Goal: Information Seeking & Learning: Understand process/instructions

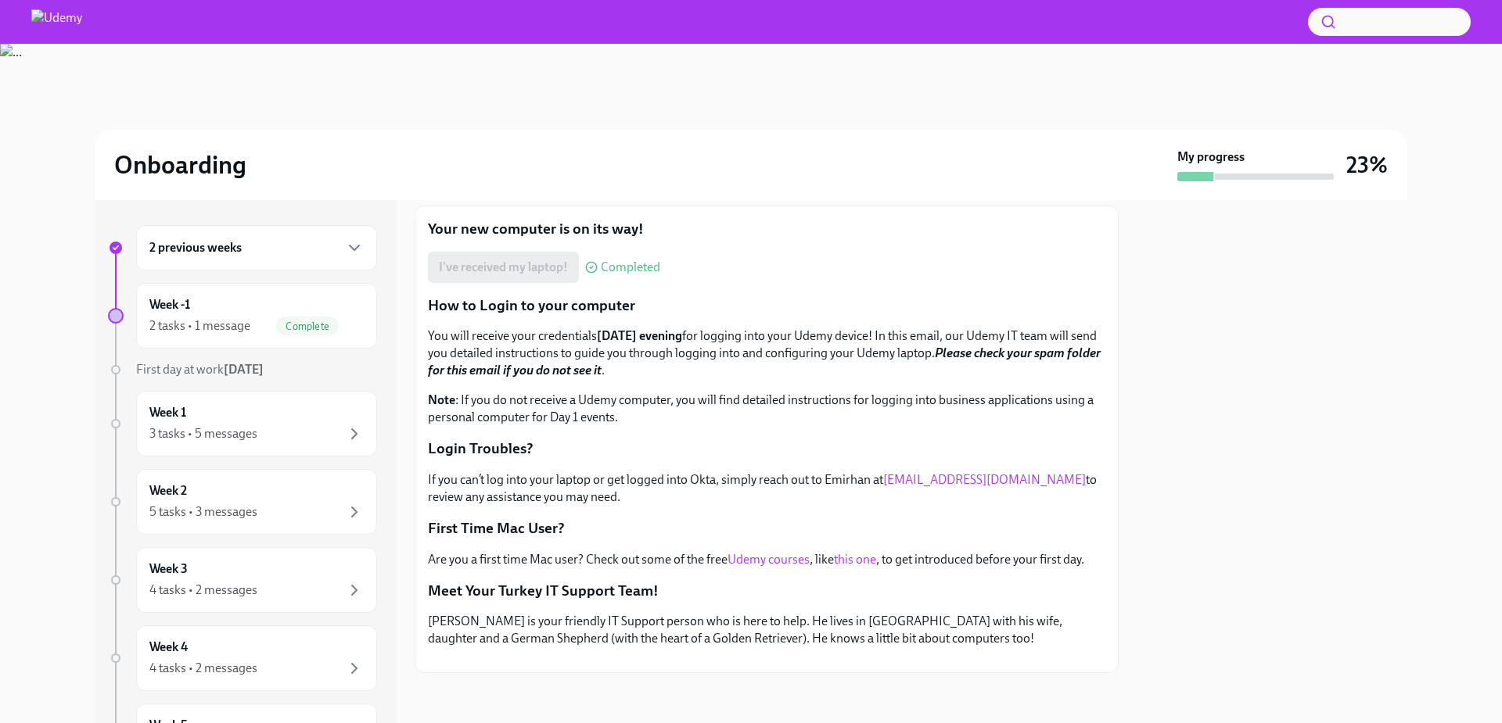
scroll to position [70, 0]
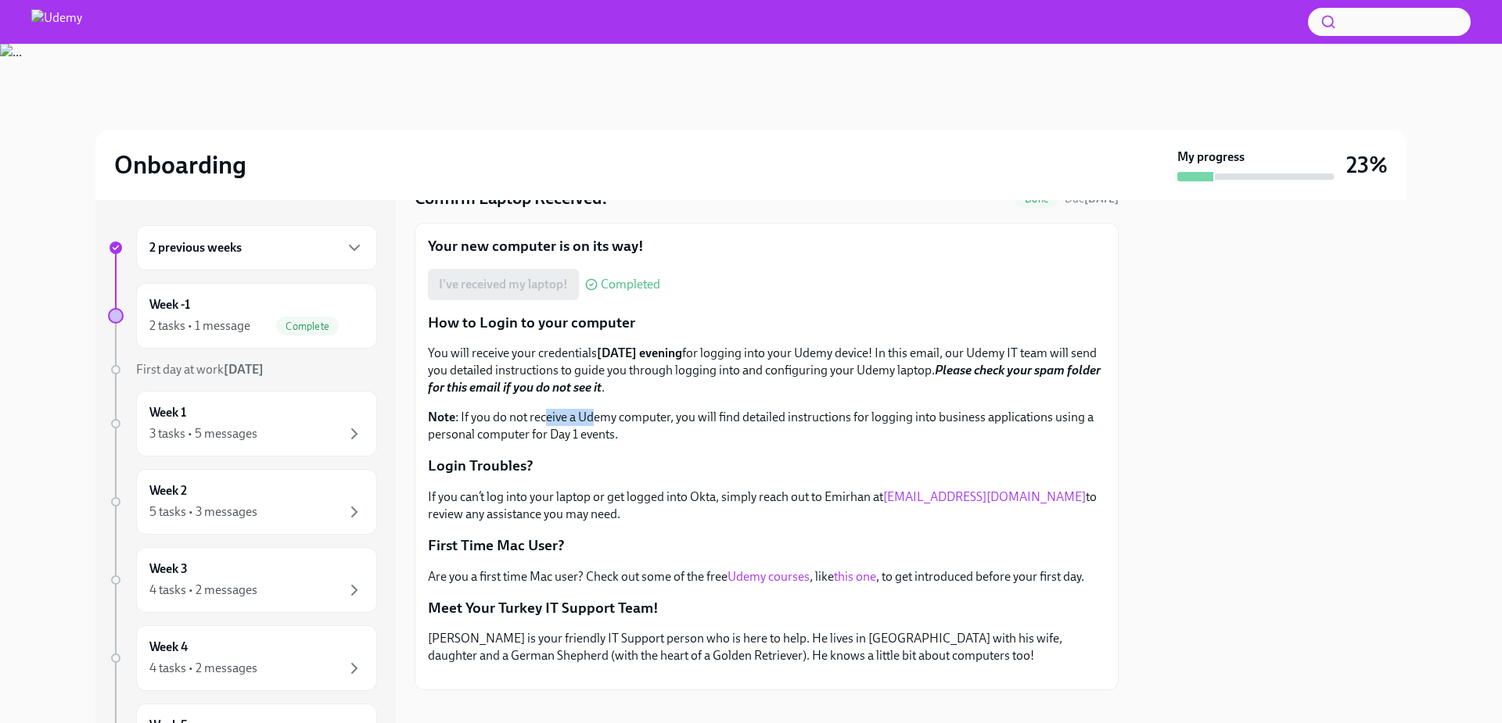
drag, startPoint x: 544, startPoint y: 419, endPoint x: 594, endPoint y: 422, distance: 50.2
click at [594, 422] on p "Note : If you do not receive a Udemy computer, you will find detailed instructi…" at bounding box center [766, 426] width 677 height 34
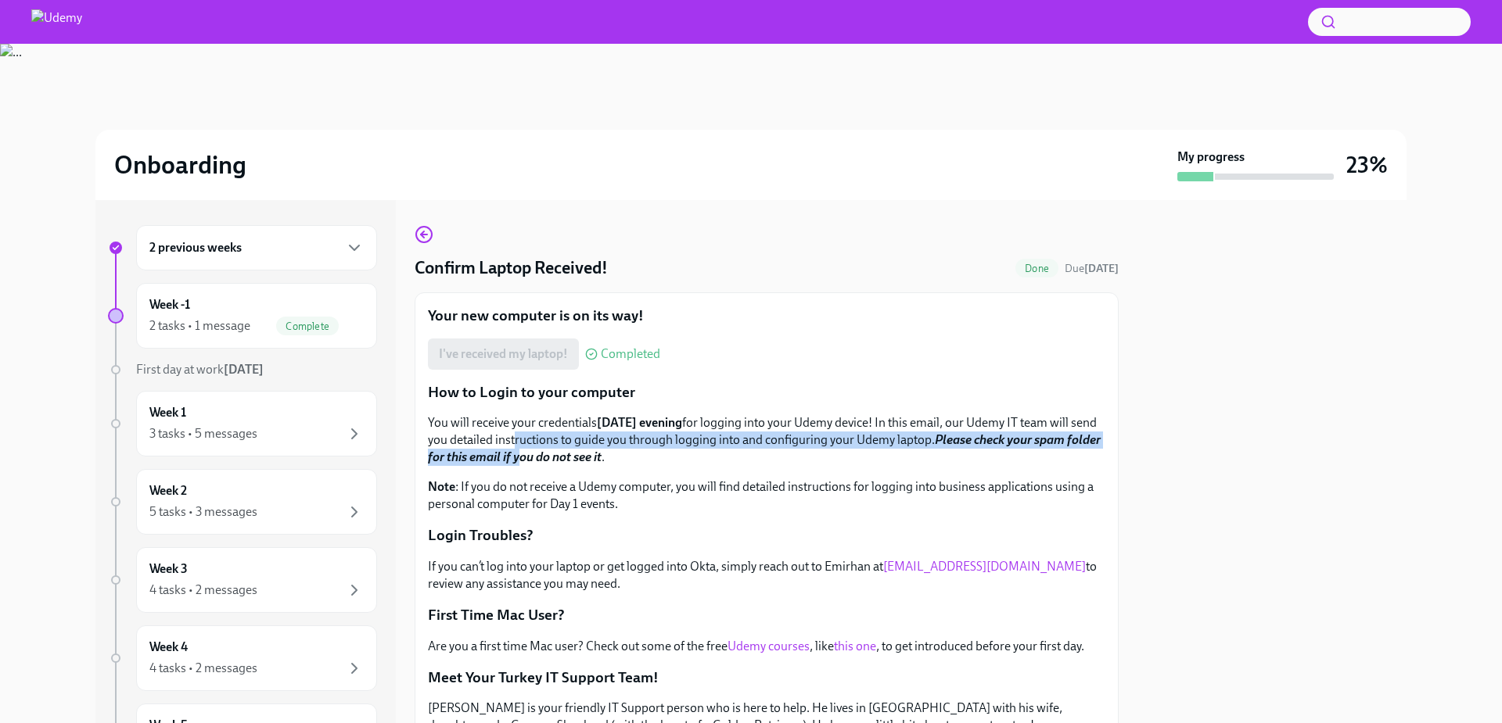
drag, startPoint x: 511, startPoint y: 442, endPoint x: 517, endPoint y: 463, distance: 22.0
click at [517, 463] on p "You will receive your credentials [DATE] evening for logging into your Udemy de…" at bounding box center [766, 441] width 677 height 52
click at [517, 463] on strong "Please check your spam folder for this email if you do not see it" at bounding box center [764, 448] width 673 height 32
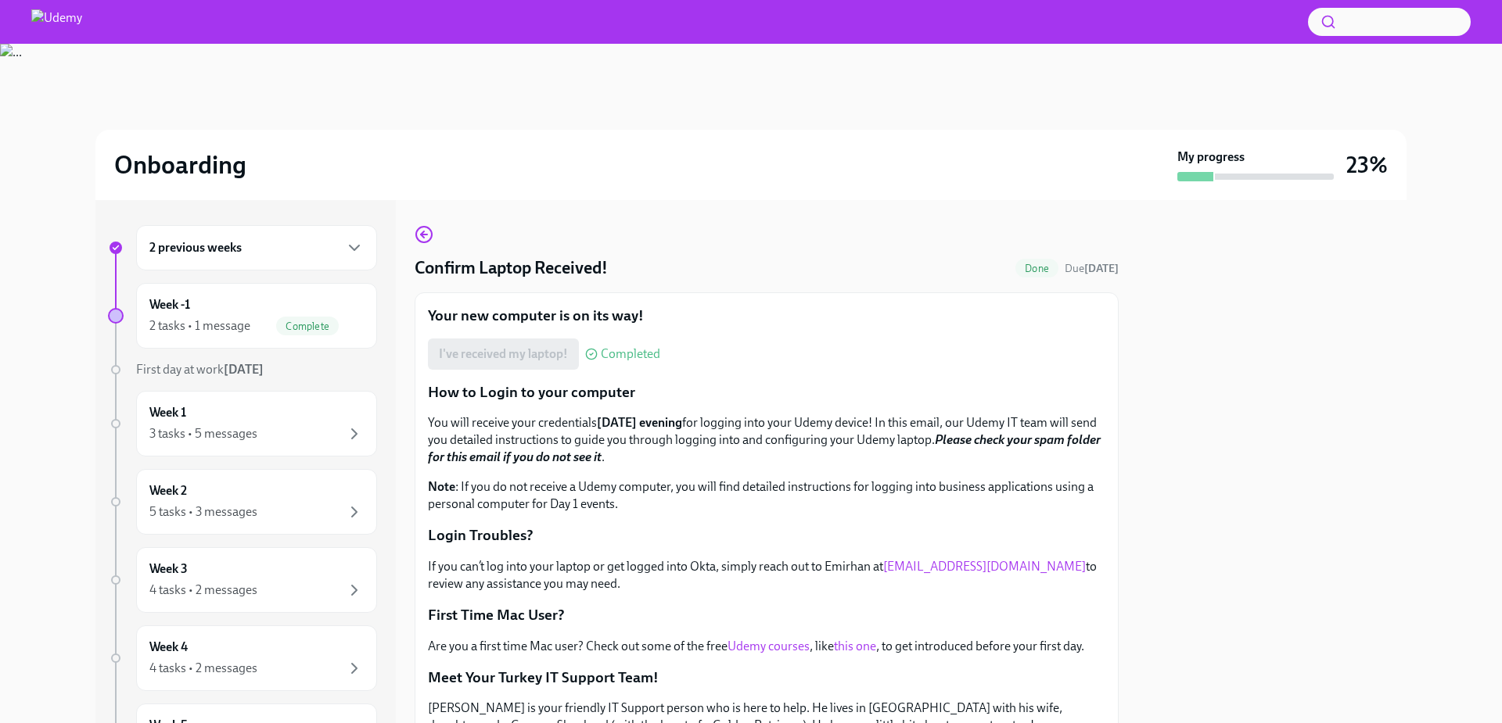
drag, startPoint x: 520, startPoint y: 488, endPoint x: 520, endPoint y: 497, distance: 8.6
click at [520, 497] on p "Note : If you do not receive a Udemy computer, you will find detailed instructi…" at bounding box center [766, 496] width 677 height 34
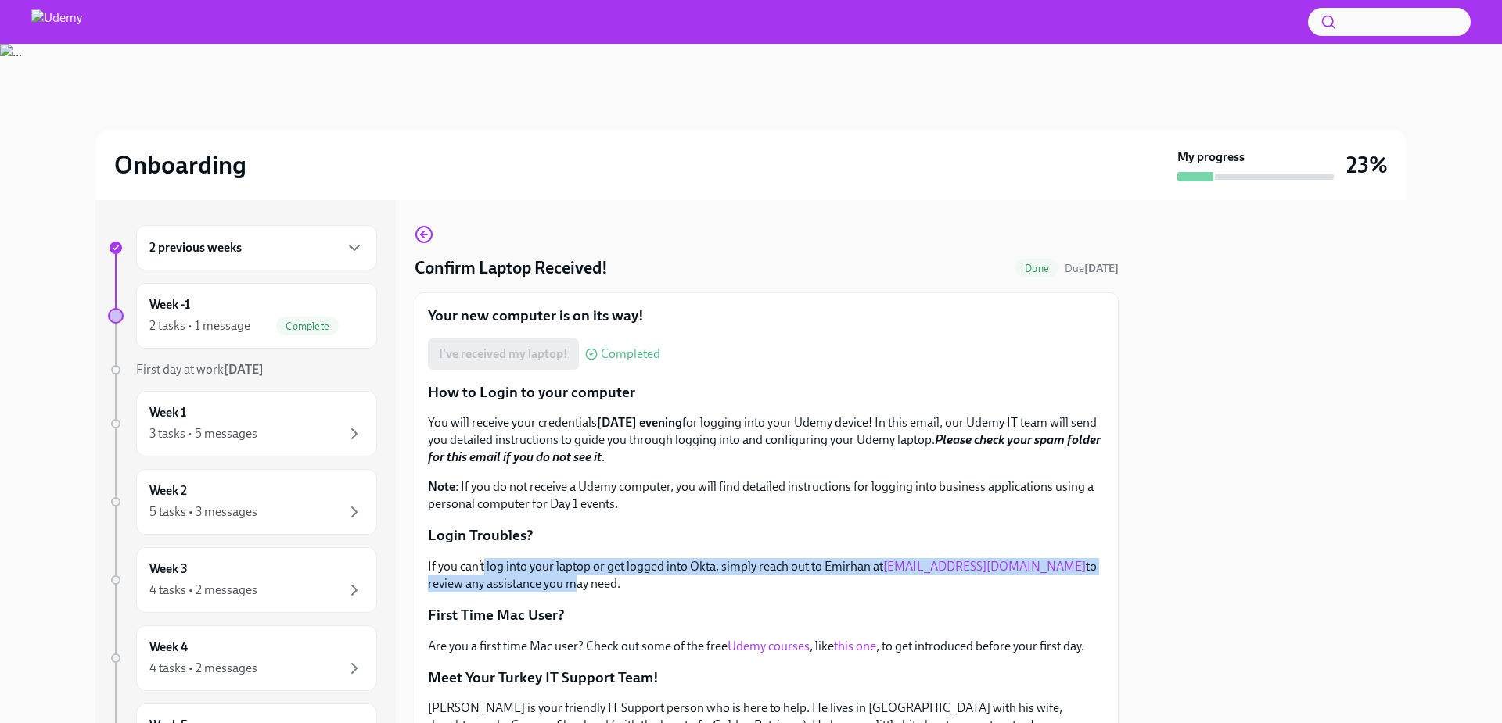
drag, startPoint x: 484, startPoint y: 569, endPoint x: 529, endPoint y: 587, distance: 48.5
click at [529, 587] on p "If you can’t log into your laptop or get logged into Okta, simply reach out to …" at bounding box center [766, 575] width 677 height 34
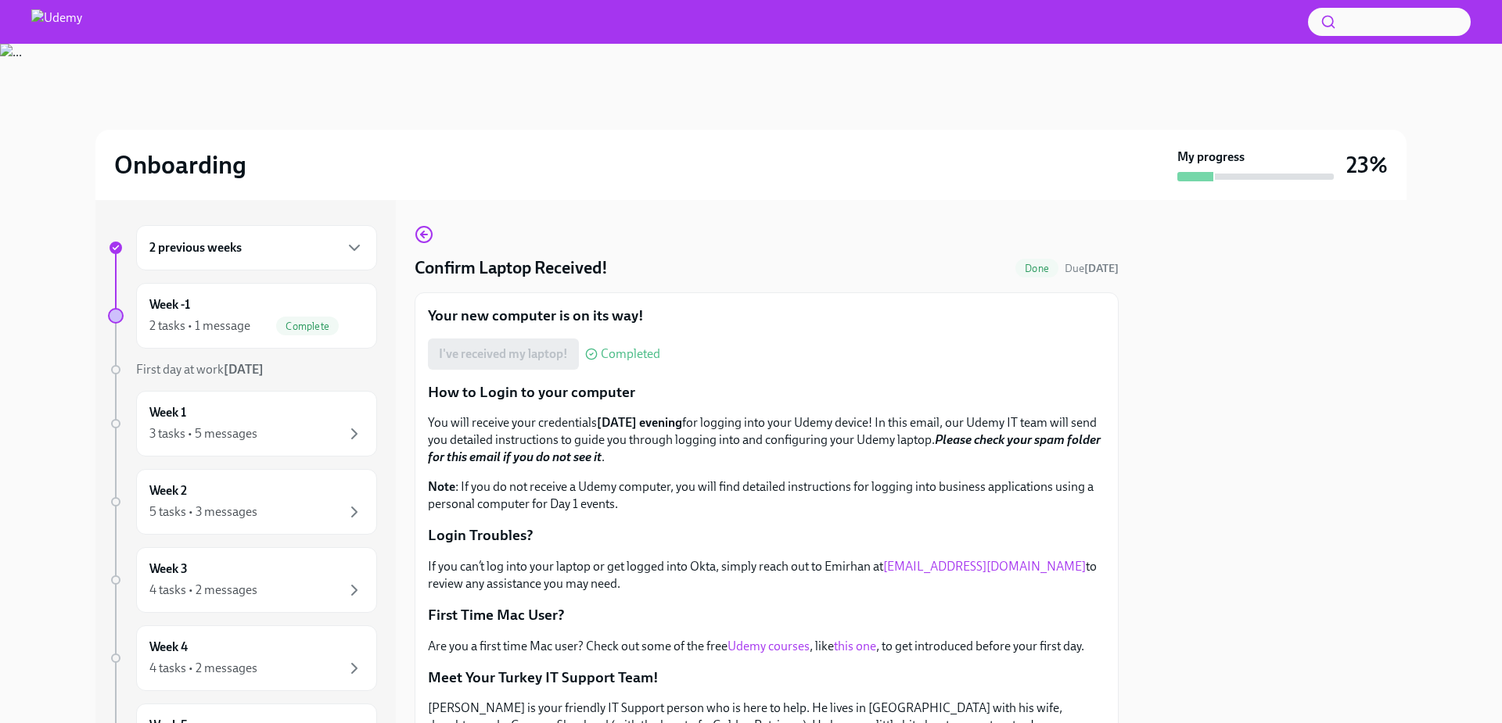
click at [256, 241] on div "2 previous weeks" at bounding box center [256, 248] width 214 height 19
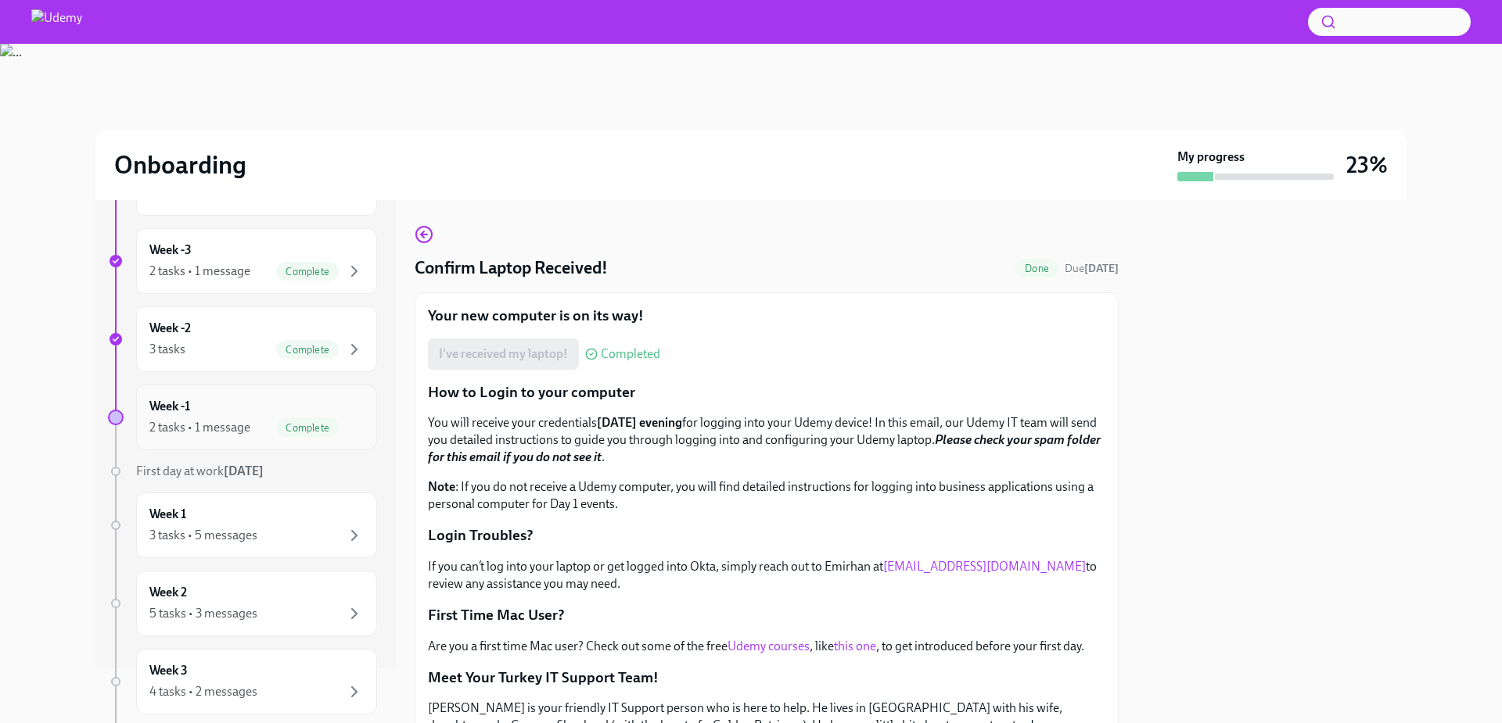
scroll to position [188, 0]
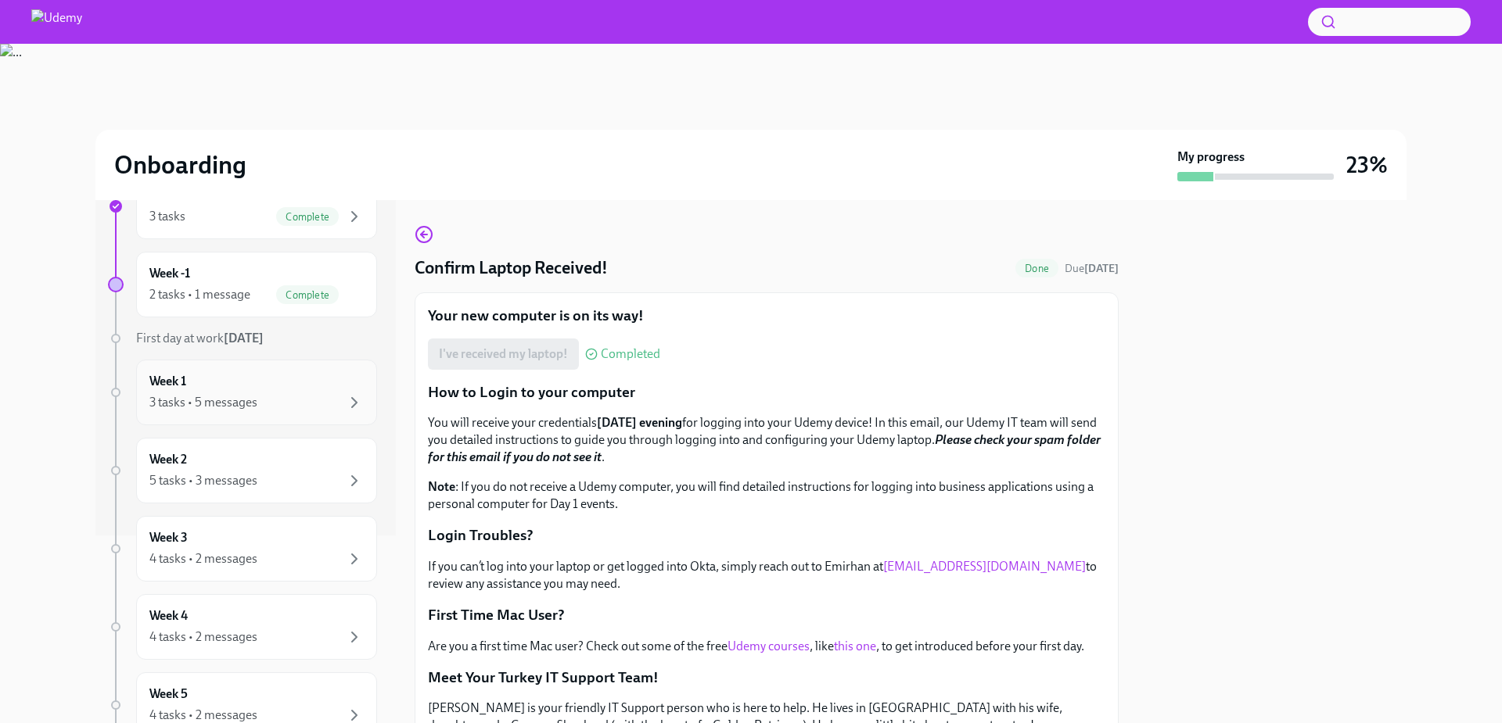
click at [243, 391] on div "Week 1 3 tasks • 5 messages" at bounding box center [256, 392] width 214 height 39
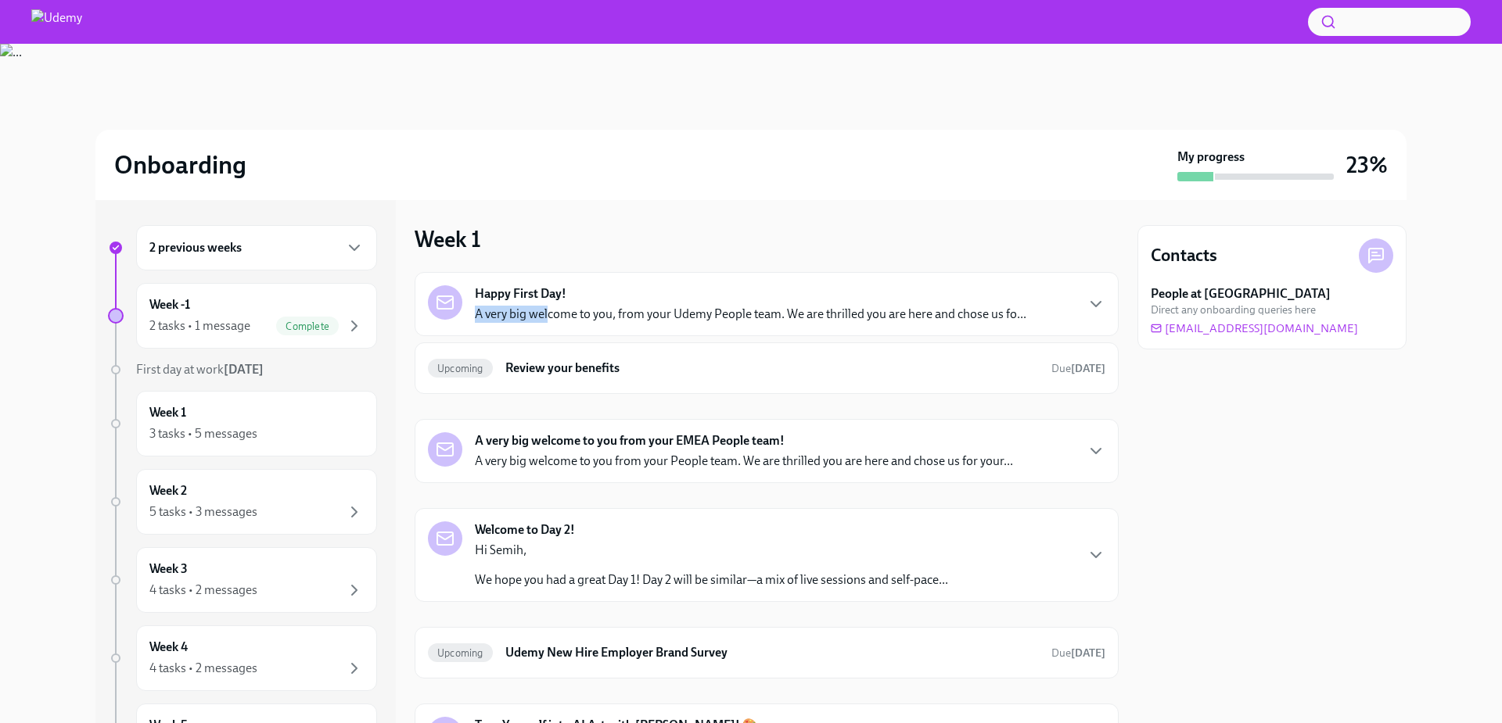
click at [549, 305] on div "Happy First Day! A very big welcome to you, from your Udemy People team. We are…" at bounding box center [750, 304] width 551 height 38
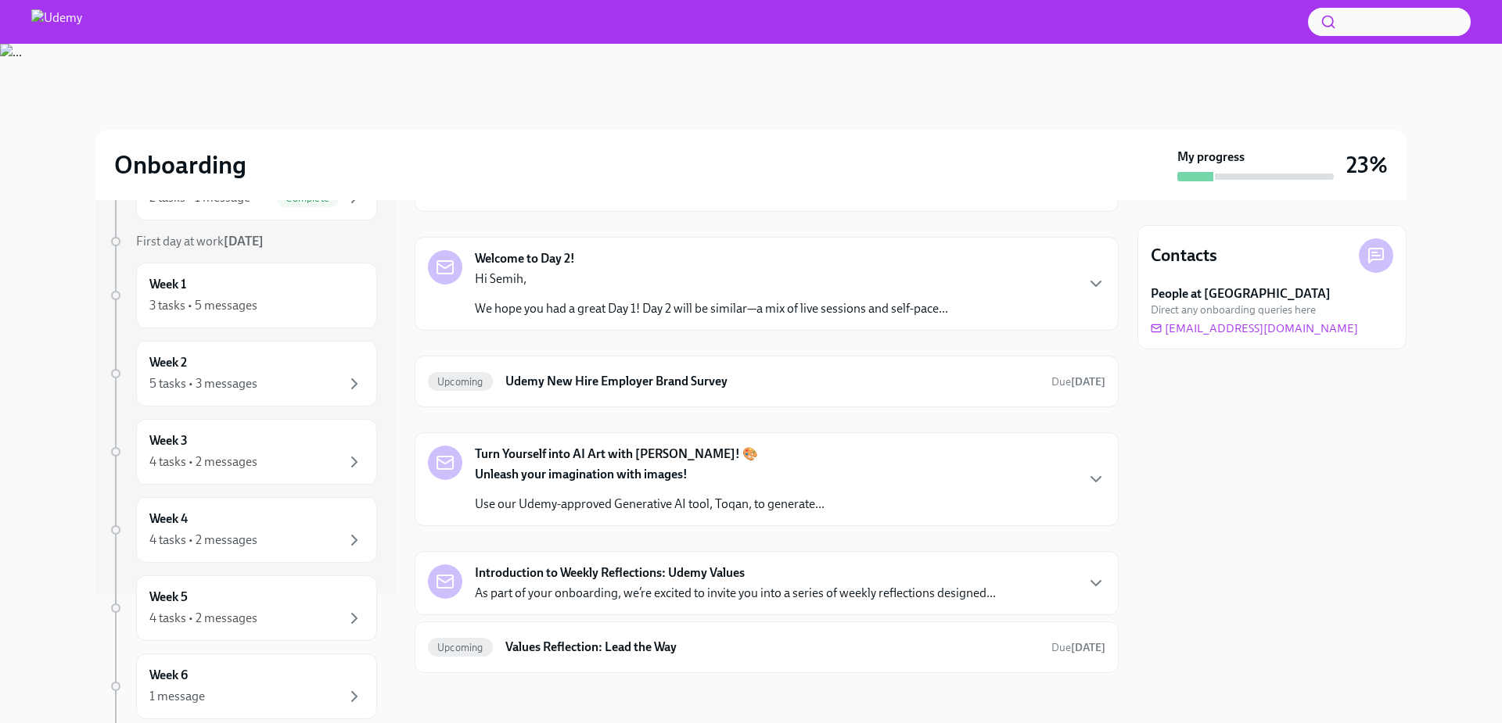
scroll to position [217, 0]
